Goal: Task Accomplishment & Management: Complete application form

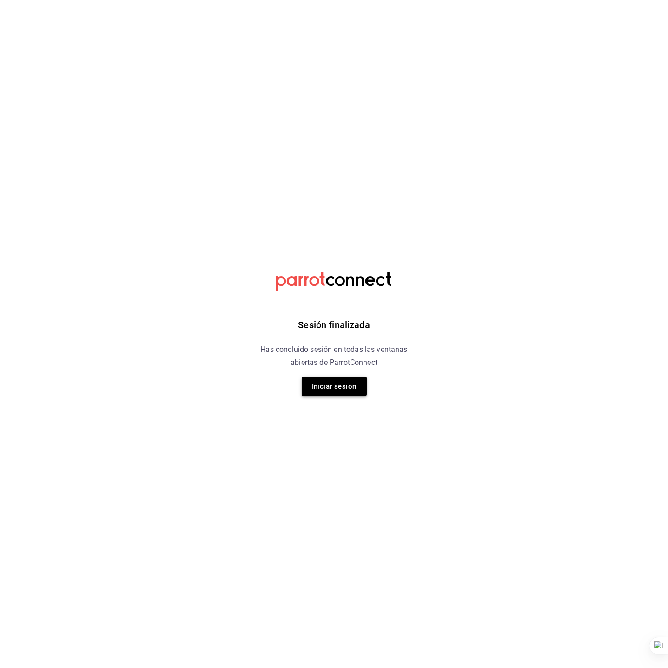
click at [329, 396] on button "Iniciar sesión" at bounding box center [334, 386] width 65 height 20
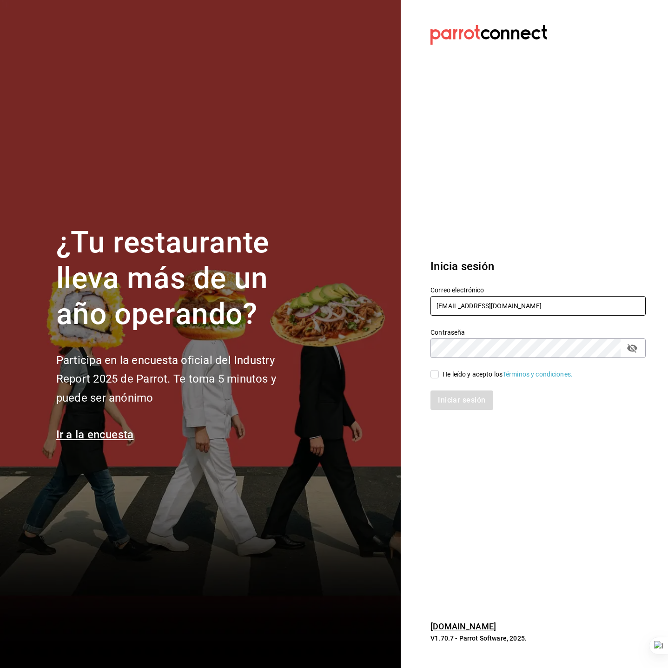
click at [515, 313] on input "[EMAIL_ADDRESS][DOMAIN_NAME]" at bounding box center [537, 306] width 215 height 20
type input "[EMAIL_ADDRESS][DOMAIN_NAME]"
click at [431, 375] on input "He leído y acepto los Términos y condiciones." at bounding box center [434, 374] width 8 height 8
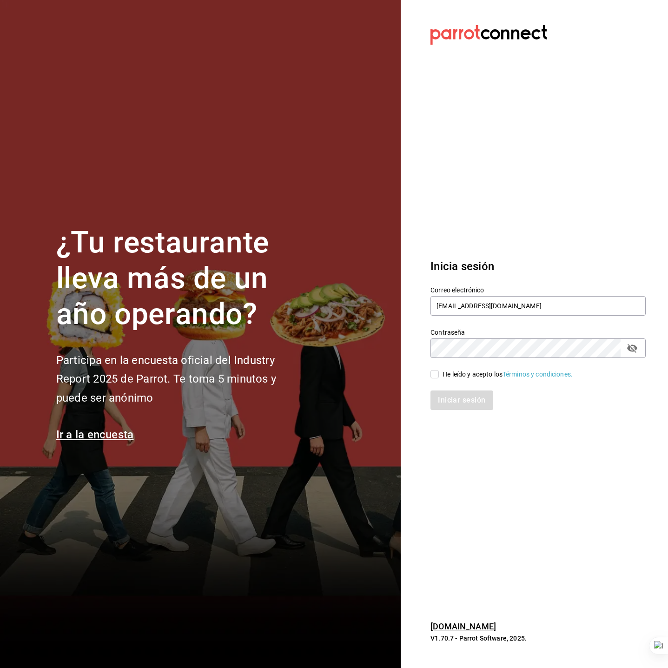
checkbox input "true"
click at [446, 393] on button "Iniciar sesión" at bounding box center [461, 400] width 63 height 20
click at [486, 517] on section "Datos incorrectos. Verifica que tu Correo o Contraseña estén bien escritos. Ini…" at bounding box center [533, 334] width 267 height 668
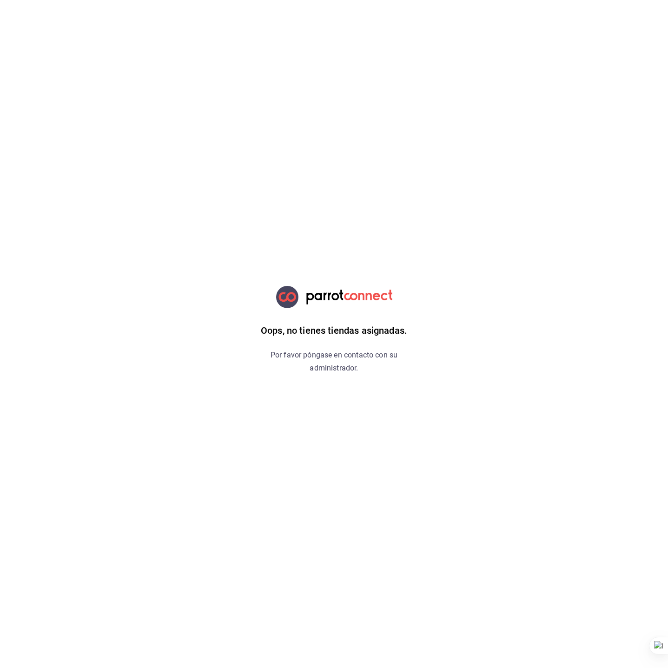
click at [212, 0] on html "Oops, no tienes tiendas asignadas. Por favor póngase en contacto con su adminis…" at bounding box center [334, 0] width 668 height 0
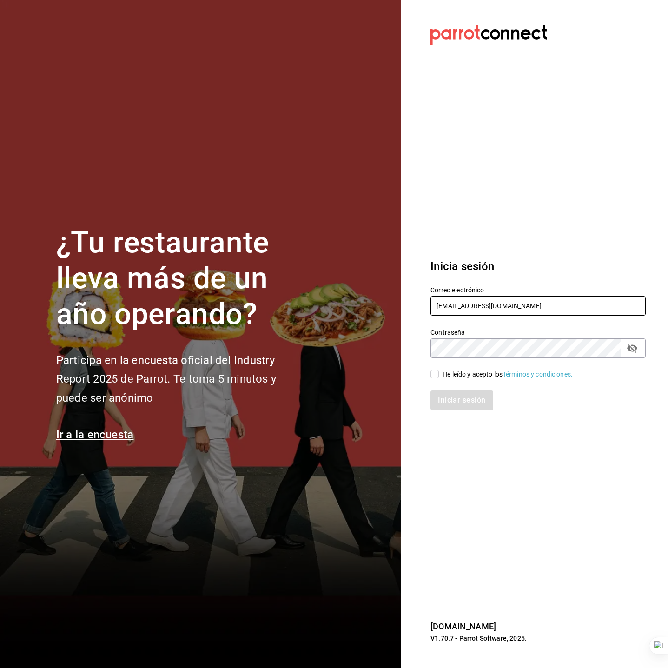
click at [520, 297] on input "[EMAIL_ADDRESS][DOMAIN_NAME]" at bounding box center [537, 306] width 215 height 20
paste input "hea@bist"
type input "lhea@bistro.com"
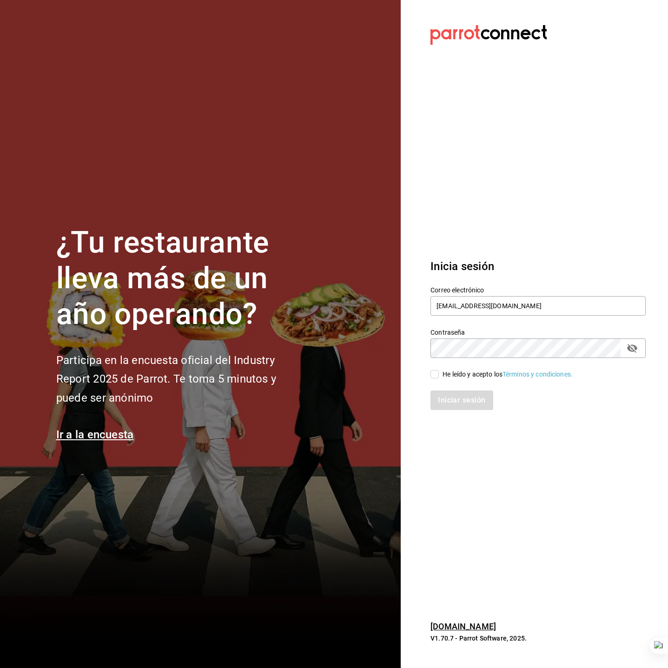
click at [459, 370] on div "He leído y acepto los Términos y condiciones." at bounding box center [507, 374] width 130 height 10
click at [439, 370] on input "He leído y acepto los Términos y condiciones." at bounding box center [434, 374] width 8 height 8
checkbox input "true"
click at [463, 401] on button "Iniciar sesión" at bounding box center [461, 400] width 63 height 20
click at [385, 175] on section "¿Tu restaurante lleva más de un año operando? Participa en la encuesta oficial …" at bounding box center [200, 334] width 400 height 668
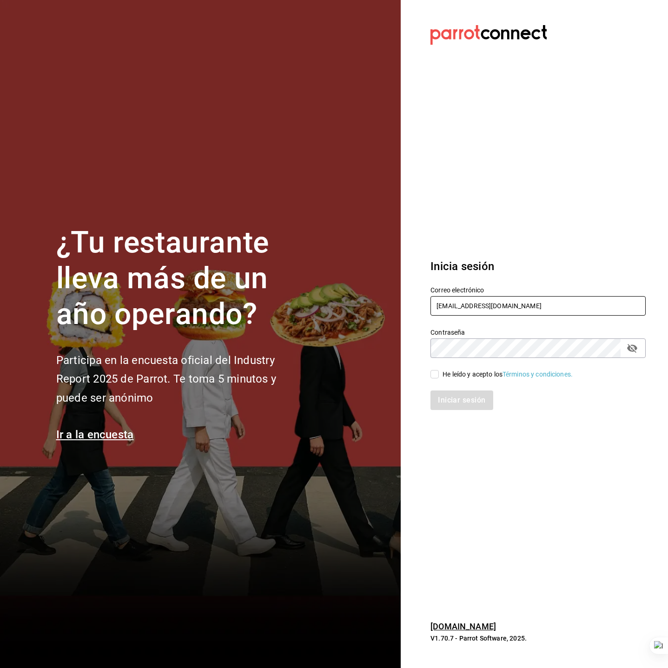
click at [518, 311] on input "[EMAIL_ADDRESS][DOMAIN_NAME]" at bounding box center [537, 306] width 215 height 20
paste input "hea@bist"
type input "lhea@bistro.com"
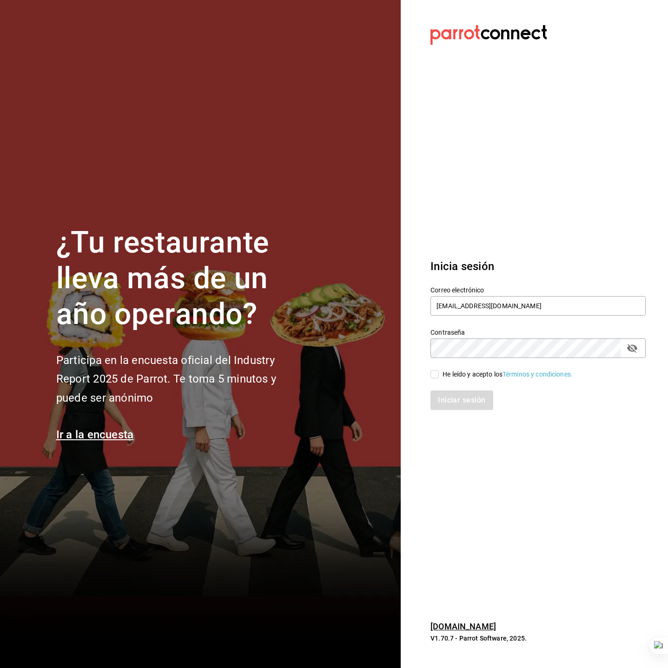
click at [460, 372] on div "He leído y acepto los Términos y condiciones." at bounding box center [507, 374] width 130 height 10
click at [439, 372] on input "He leído y acepto los Términos y condiciones." at bounding box center [434, 374] width 8 height 8
checkbox input "true"
click at [460, 396] on button "Iniciar sesión" at bounding box center [461, 400] width 63 height 20
click at [267, 268] on h1 "¿Tu restaurante lleva más de un año operando?" at bounding box center [181, 278] width 251 height 107
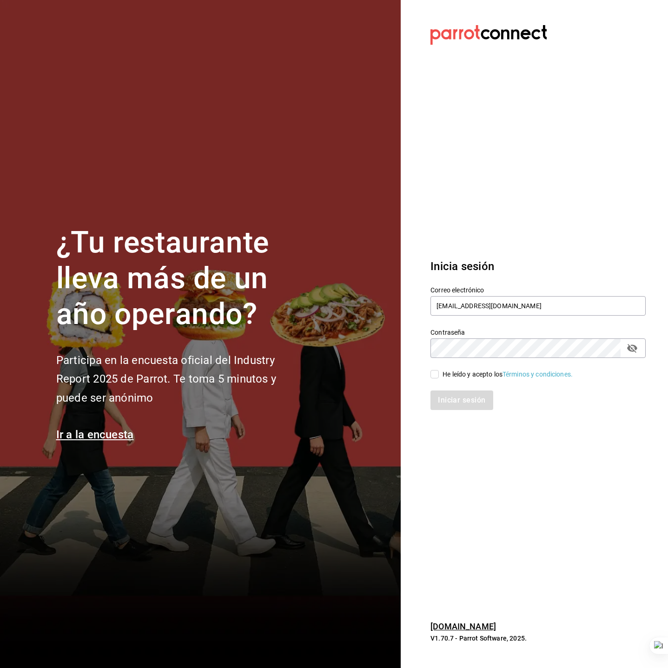
click at [453, 369] on div "He leído y acepto los Términos y condiciones." at bounding box center [507, 374] width 130 height 10
click at [439, 370] on input "He leído y acepto los Términos y condiciones." at bounding box center [434, 374] width 8 height 8
checkbox input "true"
click at [465, 399] on button "Iniciar sesión" at bounding box center [461, 400] width 63 height 20
